Goal: Task Accomplishment & Management: Complete application form

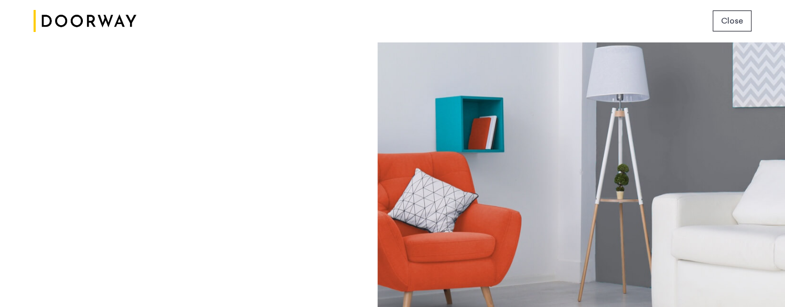
click at [615, 187] on div at bounding box center [582, 174] width 408 height 265
click at [615, 19] on span "Close" at bounding box center [732, 21] width 22 height 13
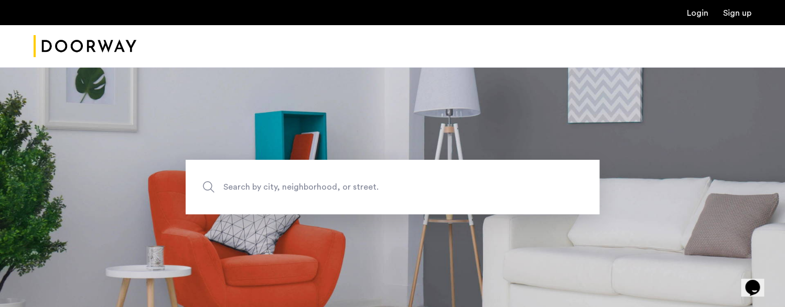
click at [721, 124] on section "Search by city, neighborhood, or street." at bounding box center [392, 187] width 785 height 240
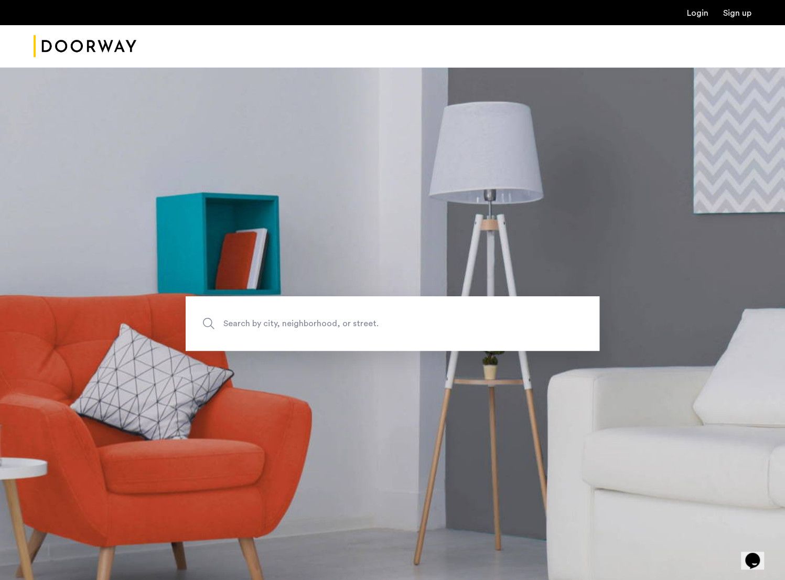
click at [696, 11] on link "Login" at bounding box center [698, 13] width 22 height 8
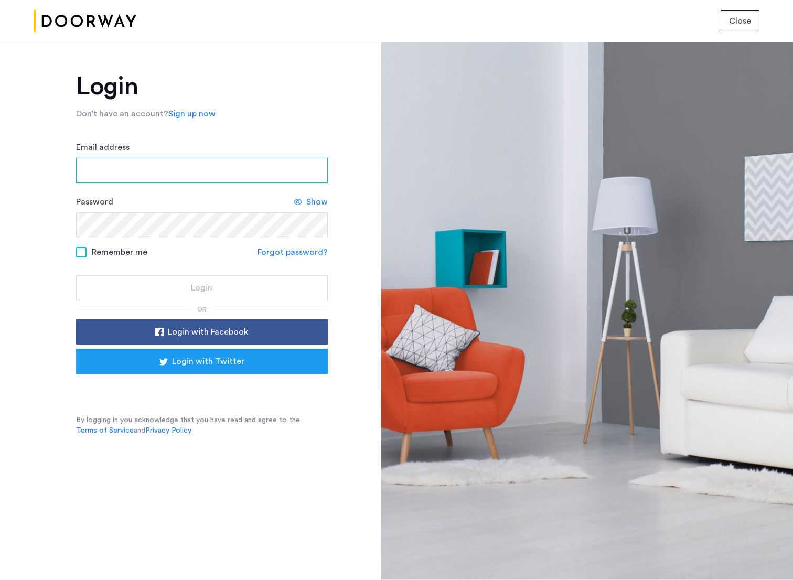
click at [142, 171] on input "Email address" at bounding box center [202, 170] width 252 height 25
type input "**********"
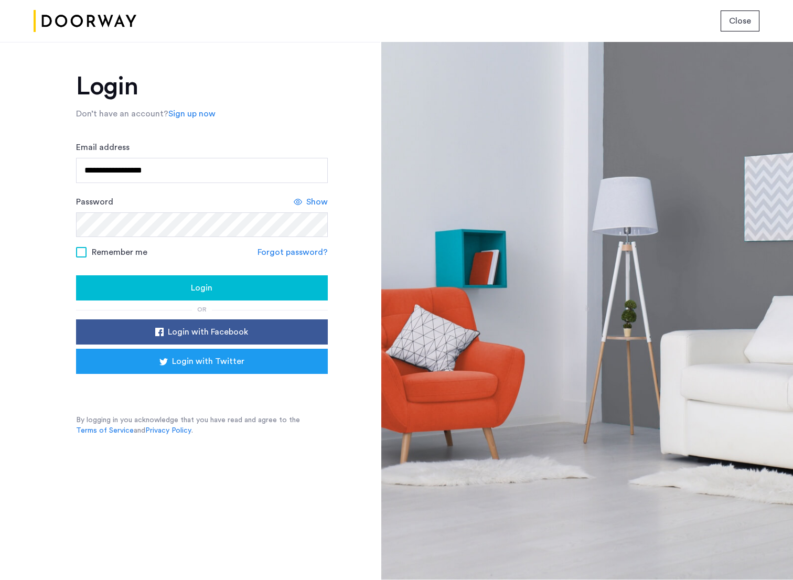
click at [83, 253] on span at bounding box center [81, 252] width 10 height 10
click at [313, 198] on span "Show" at bounding box center [317, 202] width 22 height 13
click at [194, 288] on span "Login" at bounding box center [202, 288] width 22 height 13
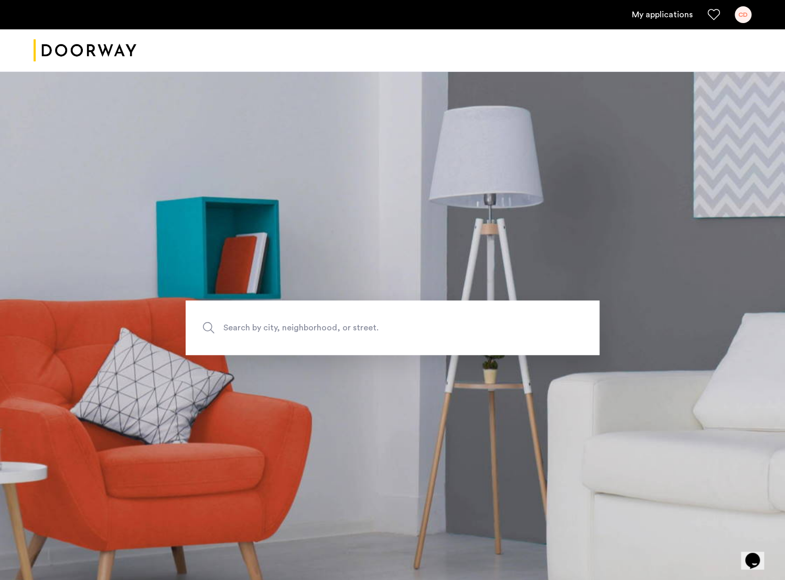
click at [669, 14] on link "My applications" at bounding box center [662, 14] width 61 height 13
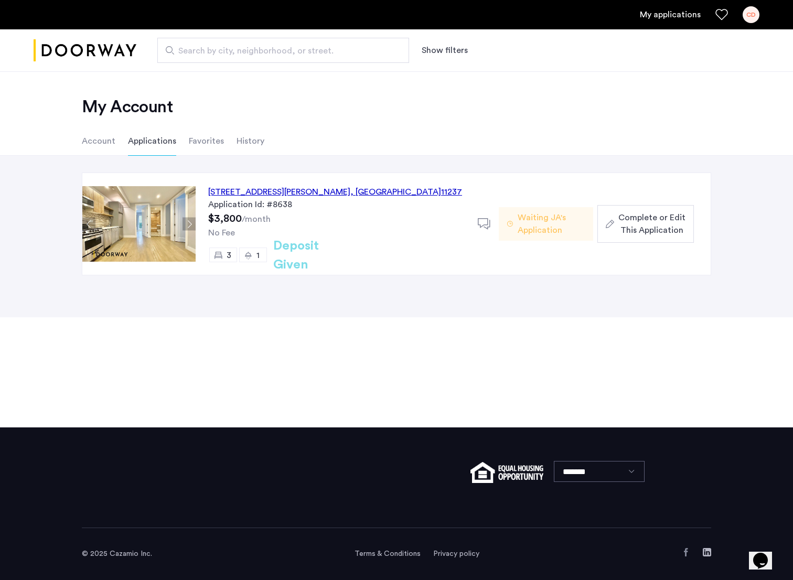
click at [653, 221] on span "Complete or Edit This Application" at bounding box center [652, 223] width 67 height 25
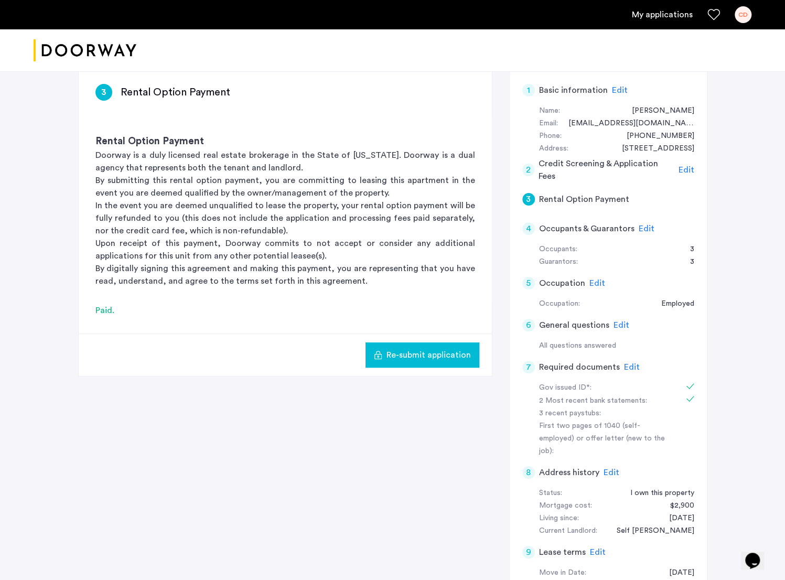
scroll to position [157, 0]
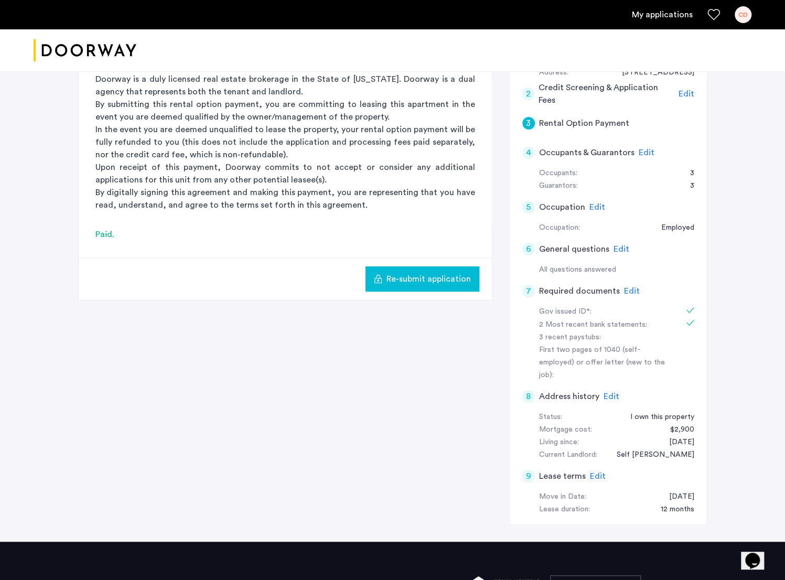
click at [630, 288] on span "Edit" at bounding box center [632, 291] width 16 height 8
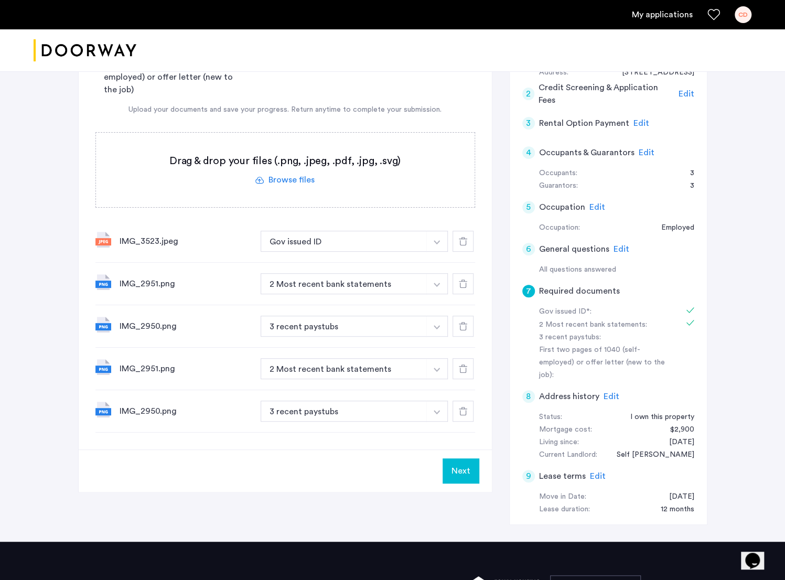
click at [291, 179] on label at bounding box center [285, 170] width 379 height 74
click at [0, 0] on input "file" at bounding box center [0, 0] width 0 height 0
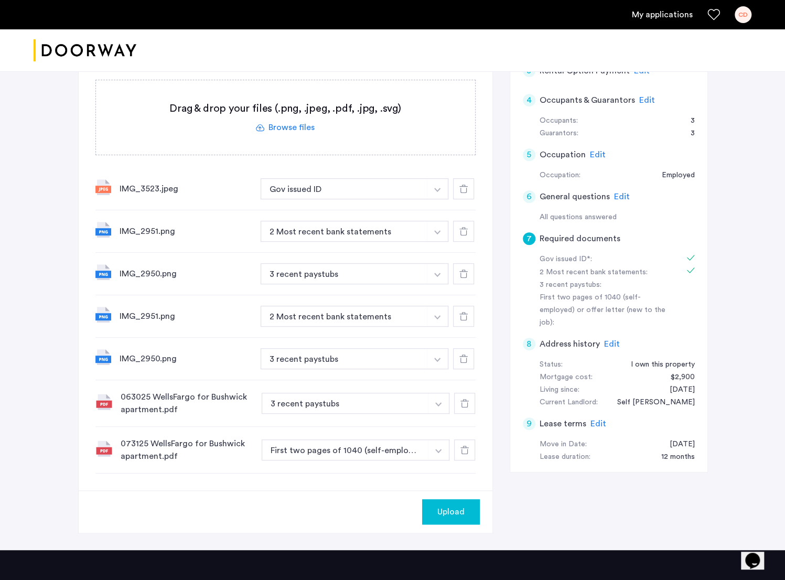
scroll to position [210, 0]
click at [464, 230] on icon at bounding box center [464, 231] width 8 height 8
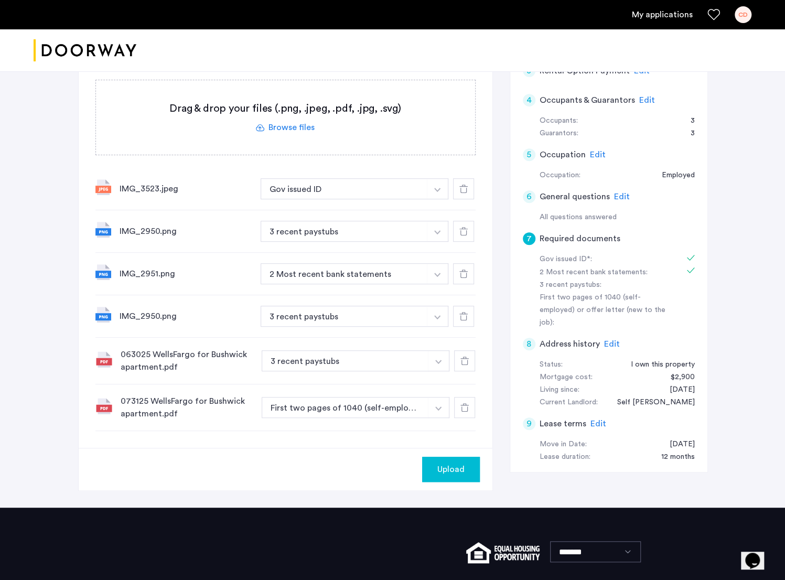
click at [464, 230] on icon at bounding box center [464, 231] width 8 height 8
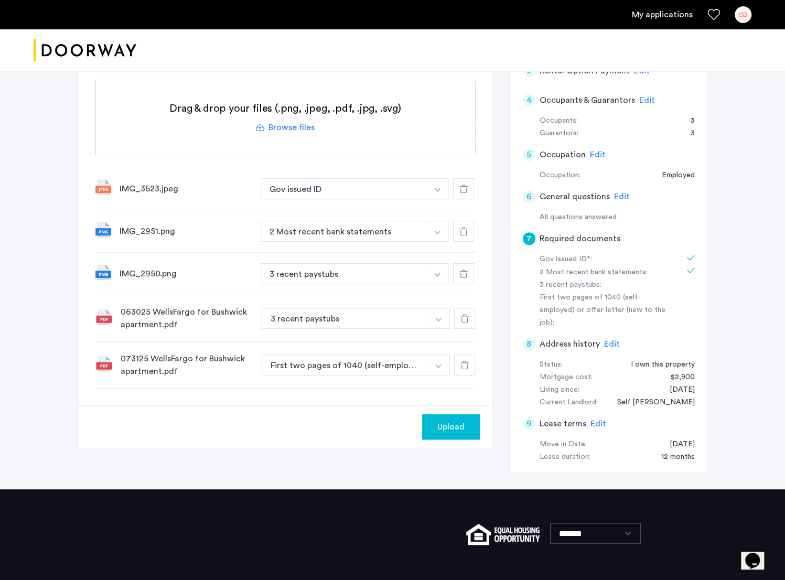
click at [463, 230] on icon at bounding box center [464, 231] width 8 height 8
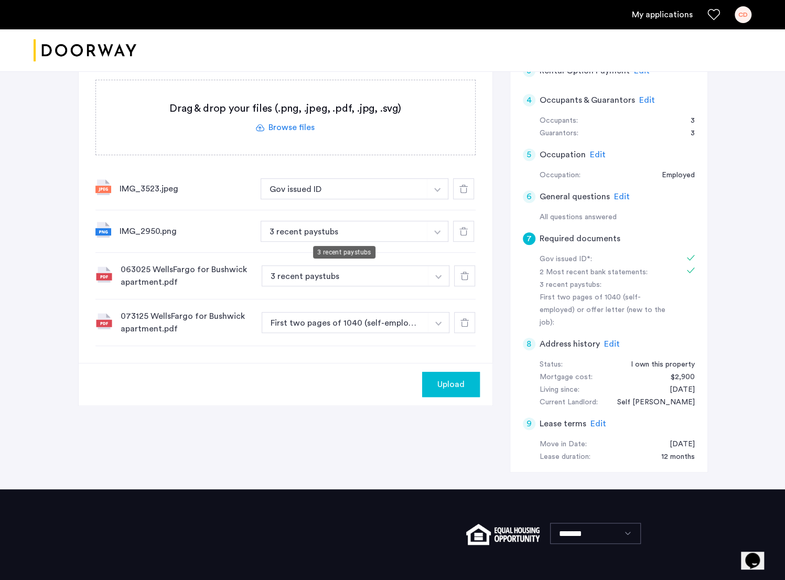
click at [307, 231] on button "3 recent paystubs" at bounding box center [344, 231] width 167 height 21
click at [436, 192] on img "button" at bounding box center [437, 190] width 6 height 4
click at [436, 231] on img "button" at bounding box center [437, 232] width 6 height 4
click at [278, 124] on label at bounding box center [285, 117] width 379 height 74
click at [0, 0] on input "file" at bounding box center [0, 0] width 0 height 0
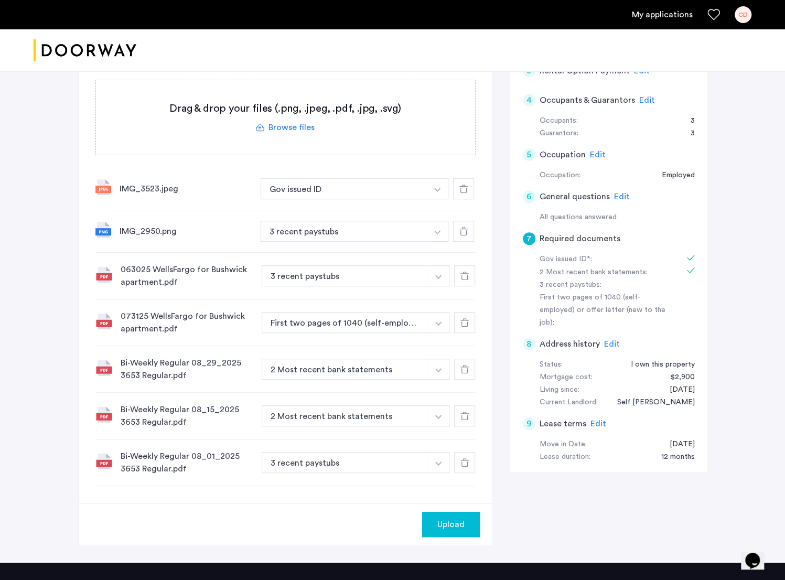
click at [445, 522] on span "Upload" at bounding box center [451, 524] width 27 height 13
